Goal: Information Seeking & Learning: Understand process/instructions

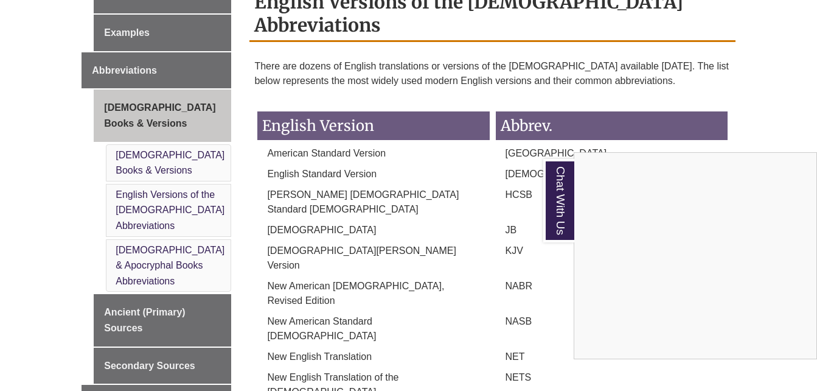
scroll to position [560, 0]
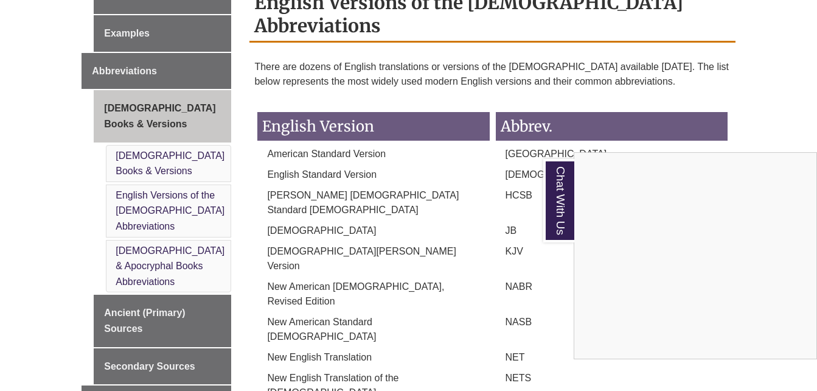
drag, startPoint x: 269, startPoint y: 89, endPoint x: 357, endPoint y: 86, distance: 87.7
click at [357, 86] on div "Chat With Us" at bounding box center [408, 195] width 817 height 391
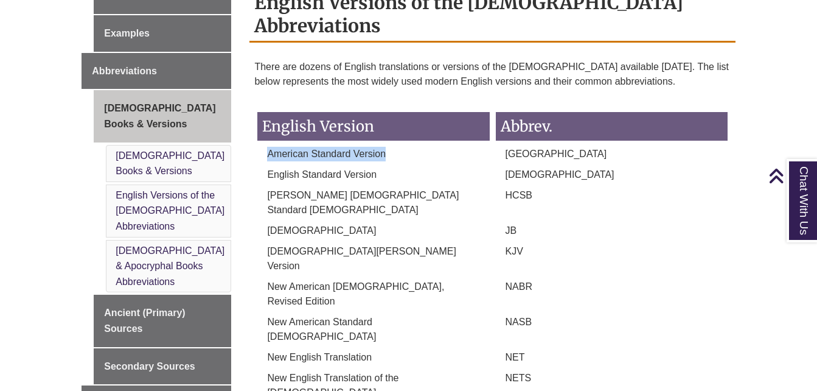
drag, startPoint x: 385, startPoint y: 88, endPoint x: 270, endPoint y: 91, distance: 115.0
click at [270, 147] on p "American Standard Version" at bounding box center [373, 154] width 232 height 15
click at [527, 100] on div "Abbrev." at bounding box center [612, 123] width 238 height 47
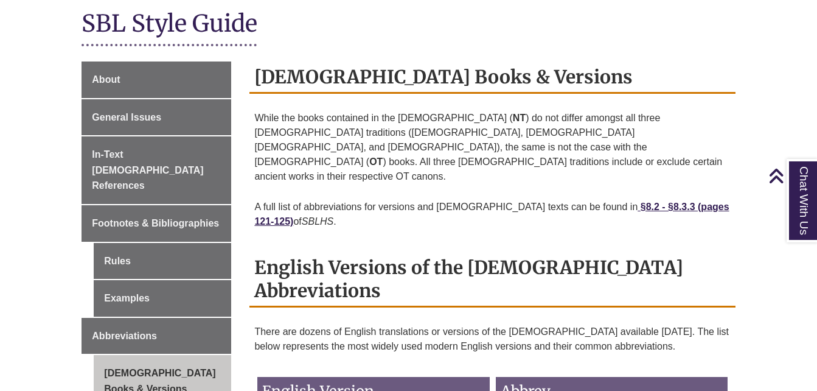
scroll to position [296, 0]
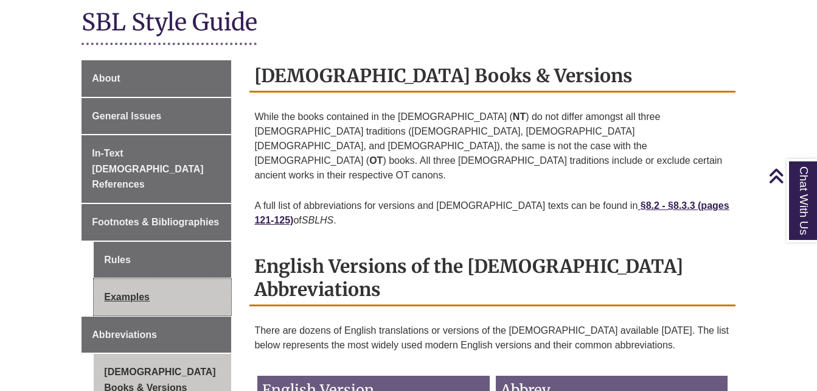
click at [100, 279] on link "Examples" at bounding box center [162, 297] width 137 height 37
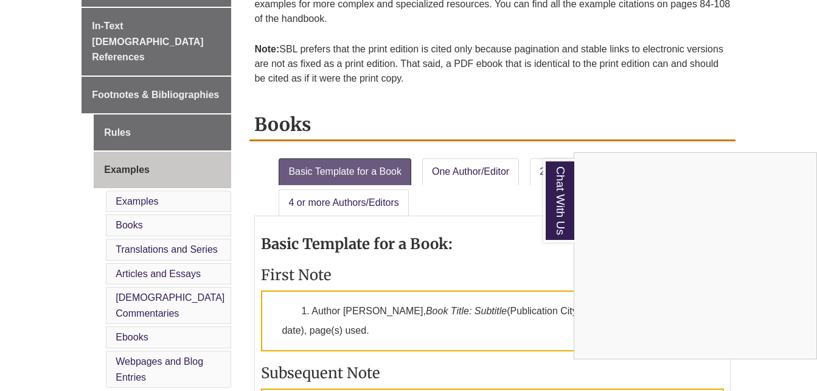
scroll to position [397, 0]
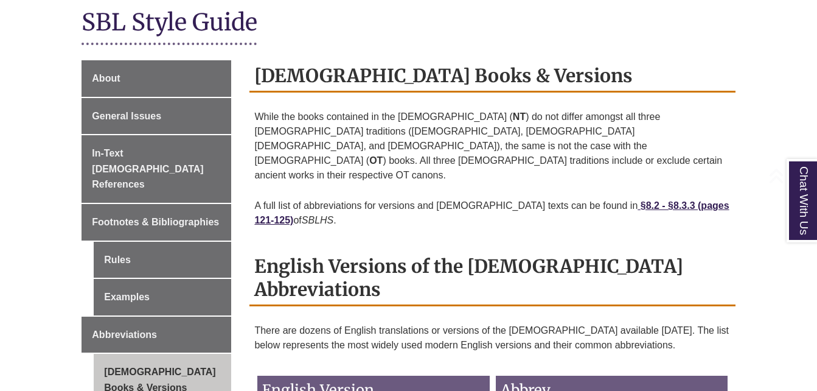
scroll to position [409, 0]
